Goal: Contribute content: Add original content to the website for others to see

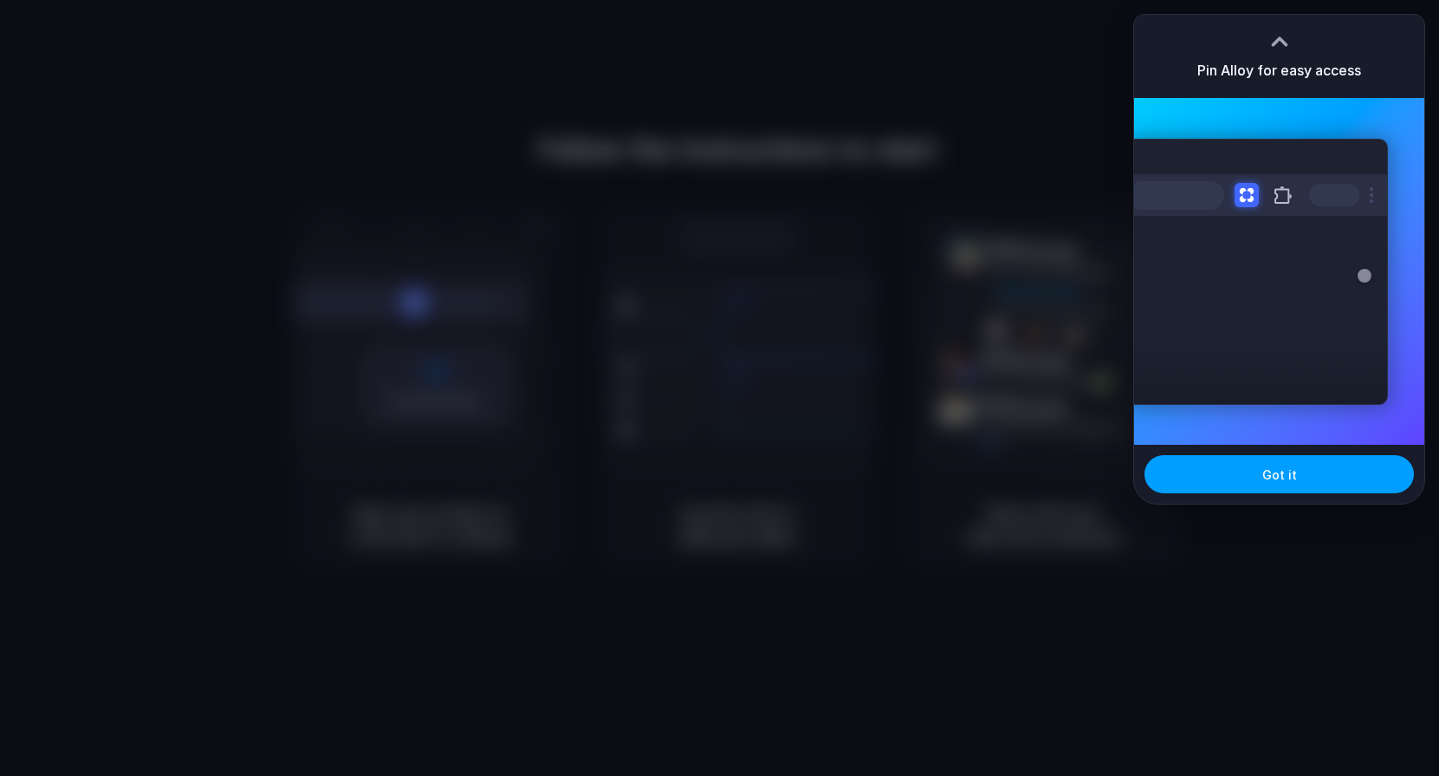
click at [1292, 484] on button "Got it" at bounding box center [1280, 474] width 270 height 38
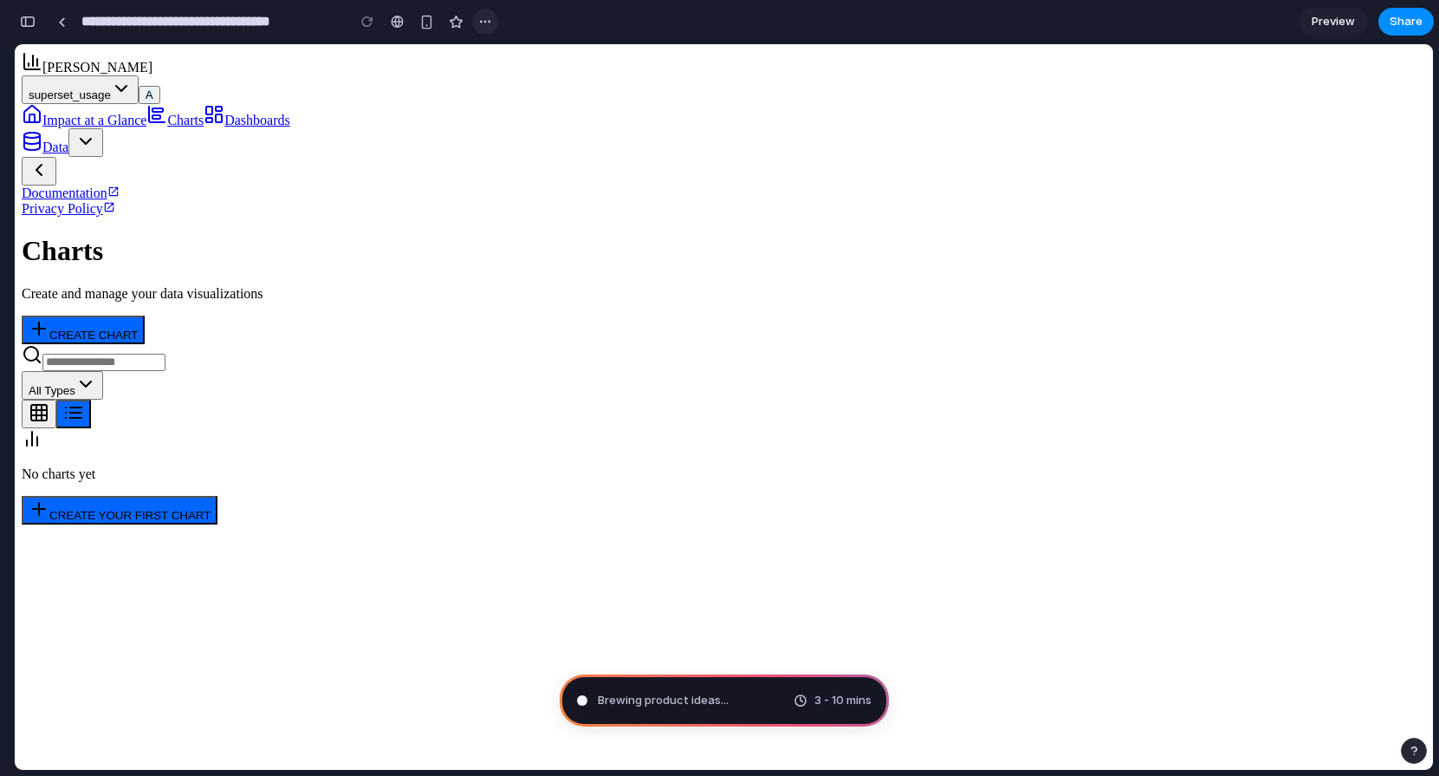
click at [492, 19] on button "button" at bounding box center [485, 22] width 26 height 26
click at [488, 23] on div "Duplicate Delete" at bounding box center [719, 388] width 1439 height 776
click at [139, 75] on button "superset_usage" at bounding box center [80, 89] width 117 height 29
click at [1089, 76] on div "[PERSON_NAME] superset_usage A" at bounding box center [724, 77] width 1405 height 53
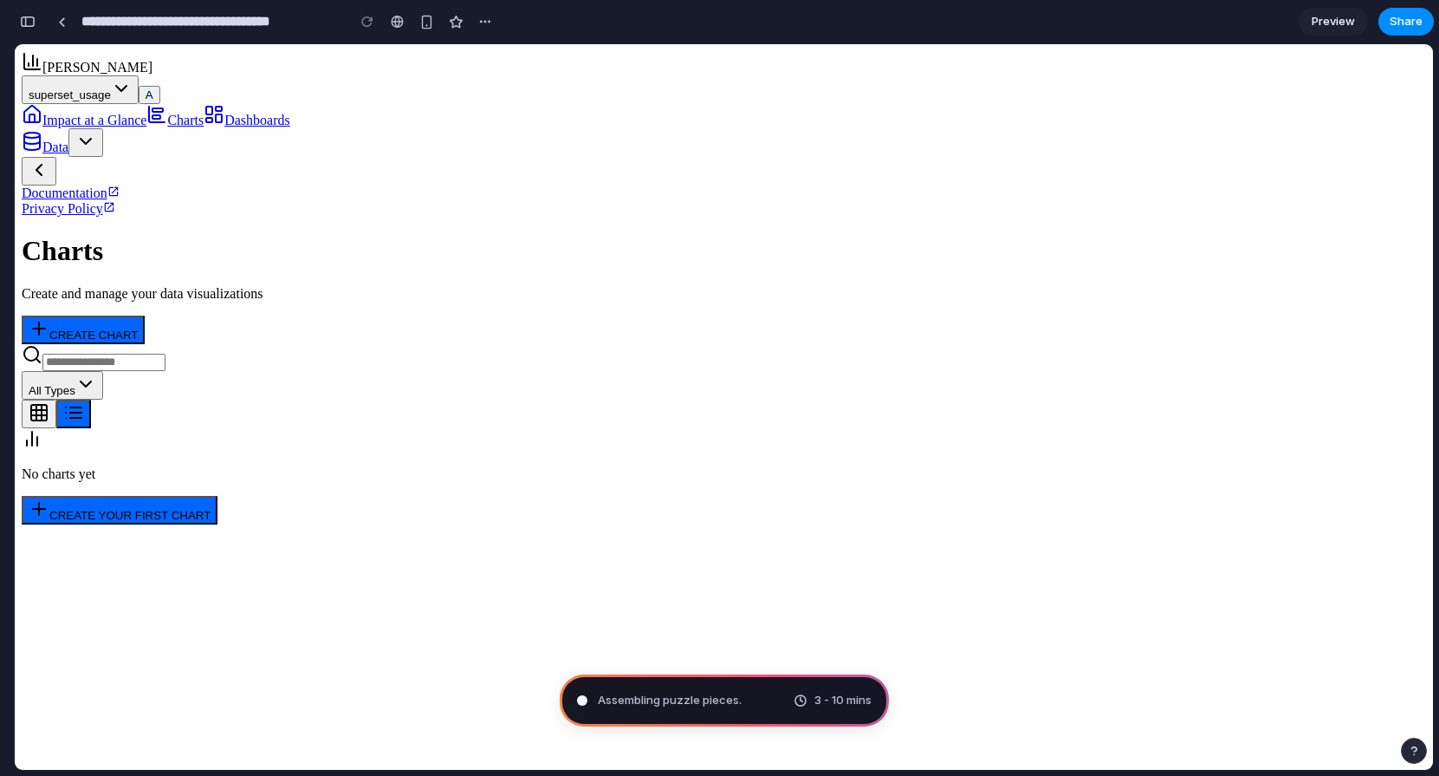
type input "**********"
